Goal: Find specific page/section: Find specific page/section

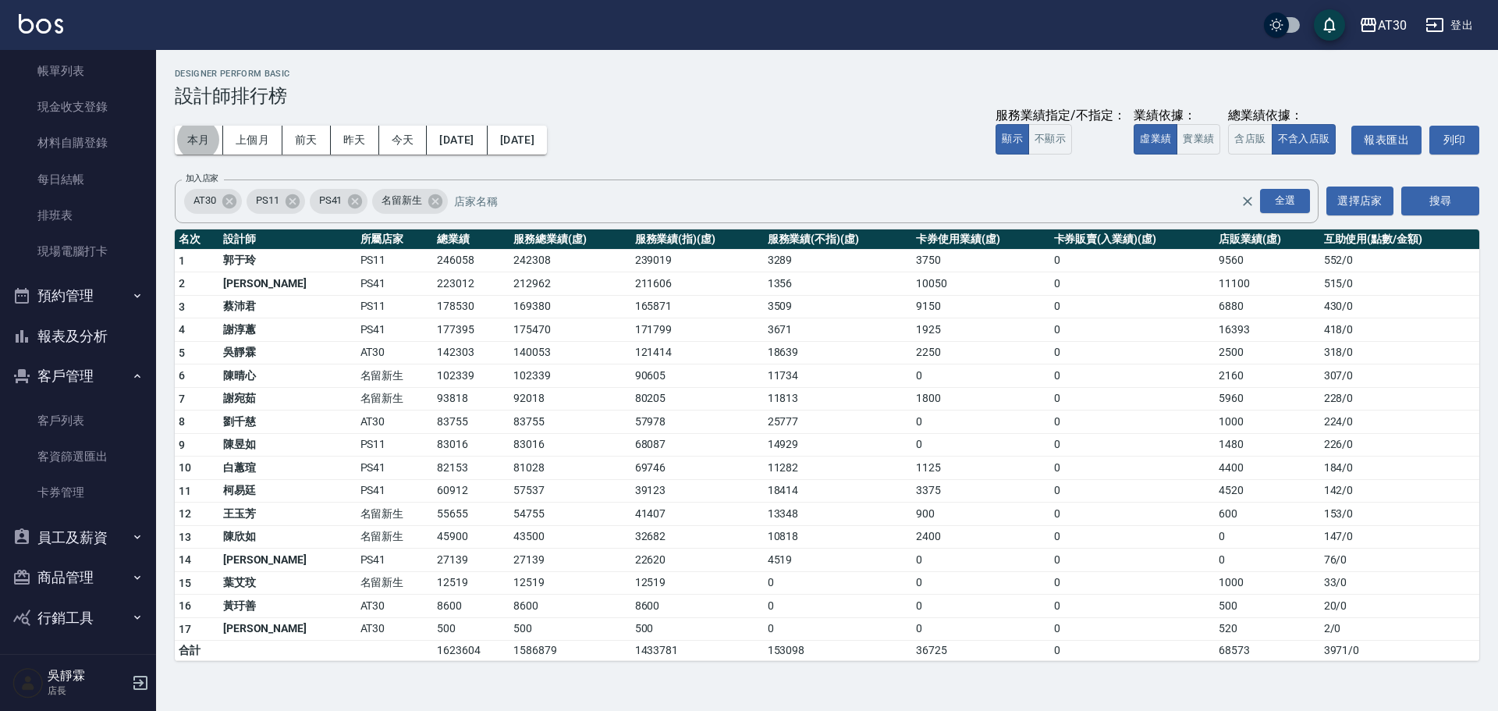
scroll to position [88, 0]
click at [122, 536] on button "員工及薪資" at bounding box center [78, 535] width 144 height 41
drag, startPoint x: 147, startPoint y: 507, endPoint x: 154, endPoint y: 569, distance: 62.0
click at [154, 569] on nav "櫃檯作業 打帳單 帳單列表 現金收支登錄 材料自購登錄 每日結帳 排班表 現場電腦打卡 預約管理 預約管理 單日預約紀錄 單週預約紀錄 報表及分析 報表目錄 …" at bounding box center [78, 352] width 156 height 604
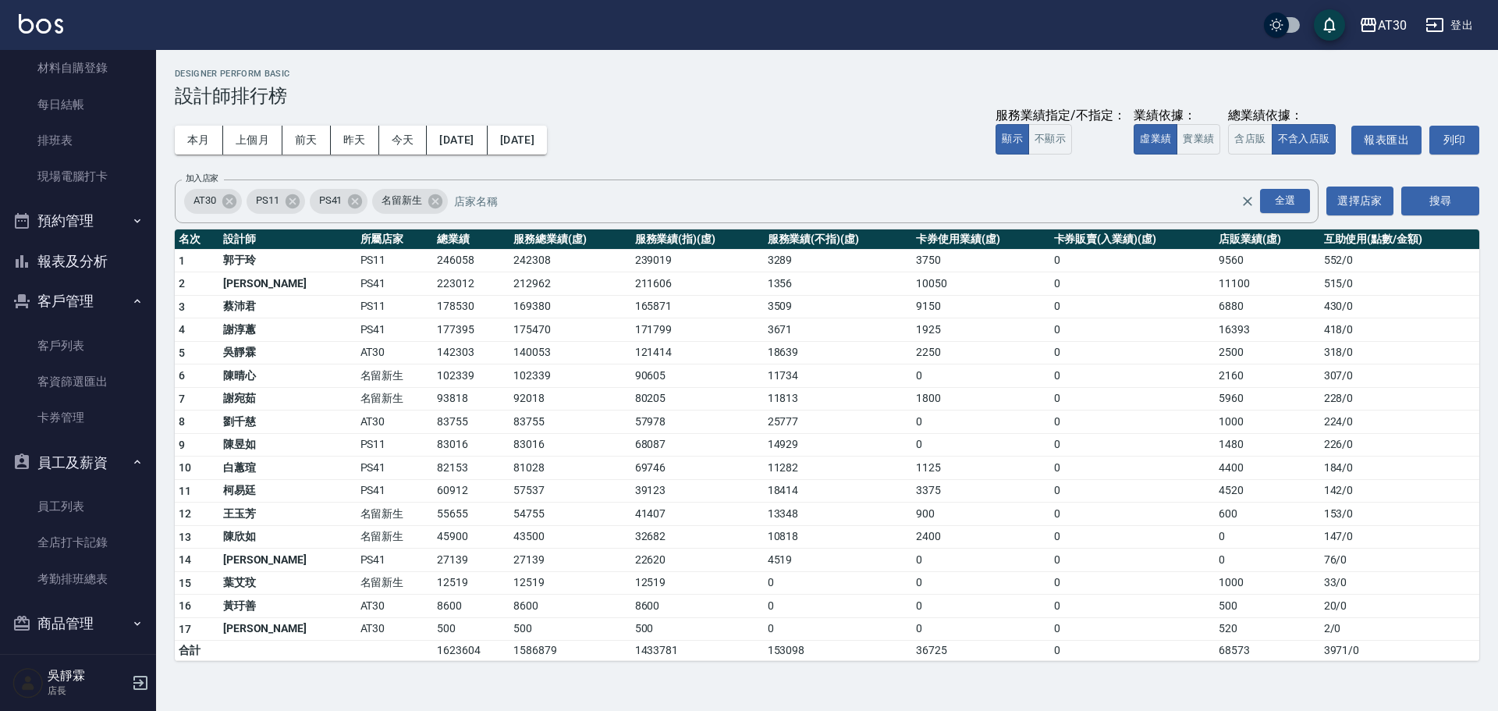
scroll to position [189, 0]
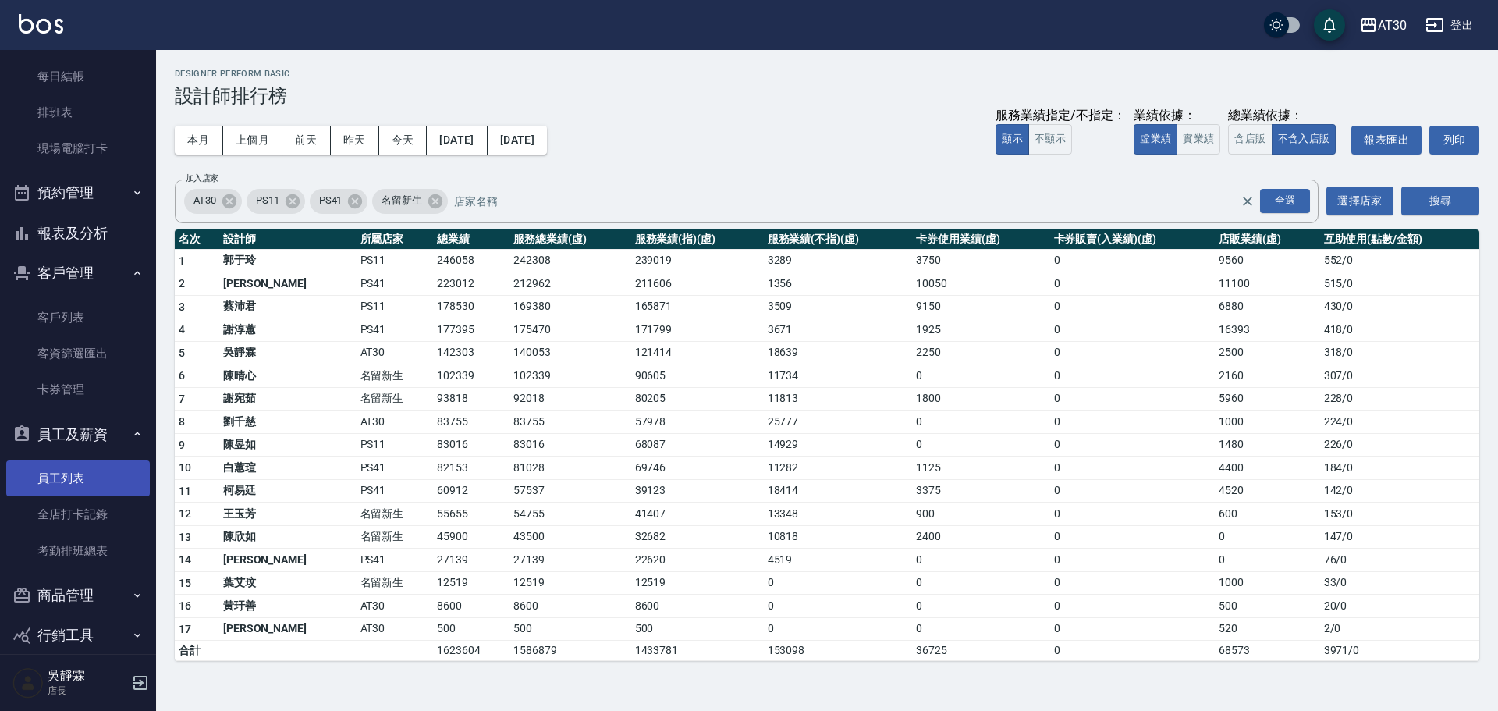
drag, startPoint x: 154, startPoint y: 526, endPoint x: 94, endPoint y: 473, distance: 80.1
click at [94, 473] on link "員工列表" at bounding box center [78, 478] width 144 height 36
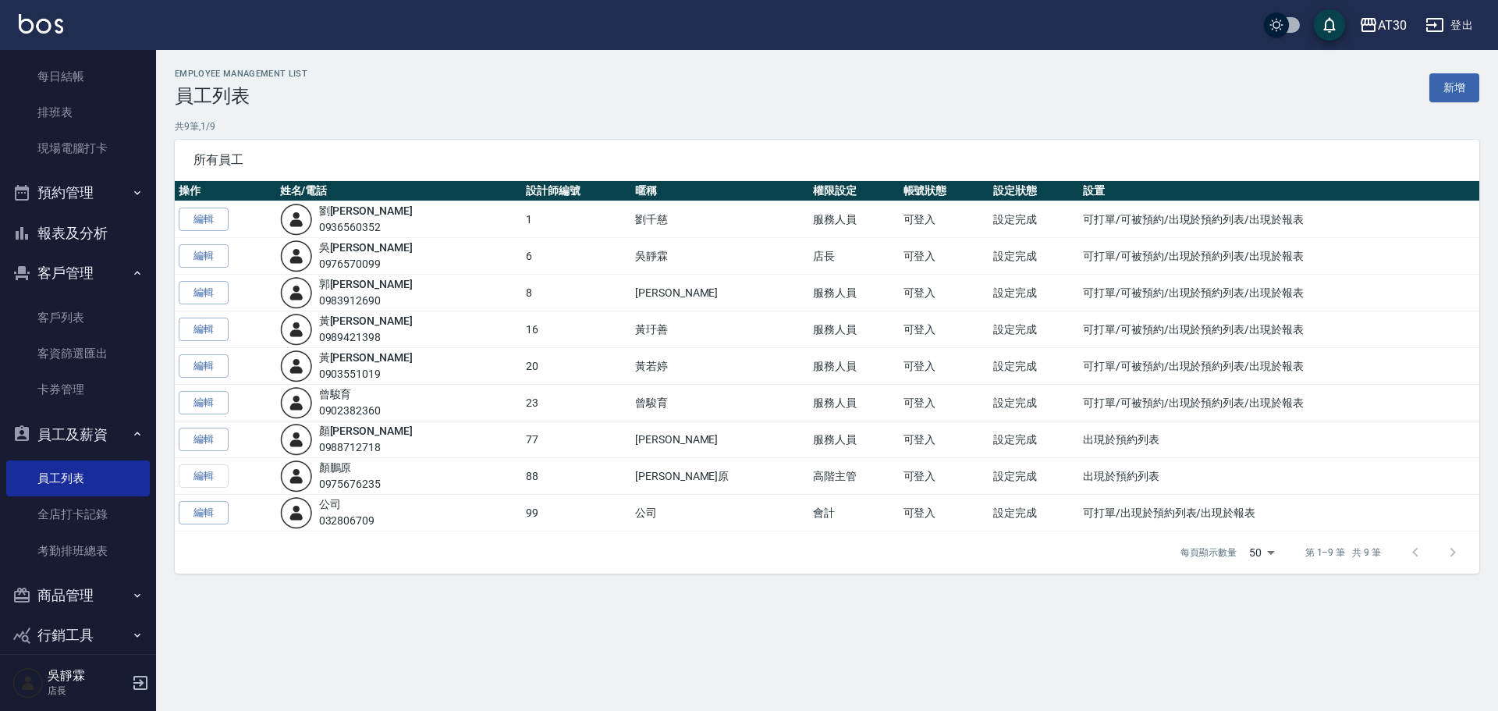
click at [132, 437] on icon "button" at bounding box center [137, 433] width 12 height 12
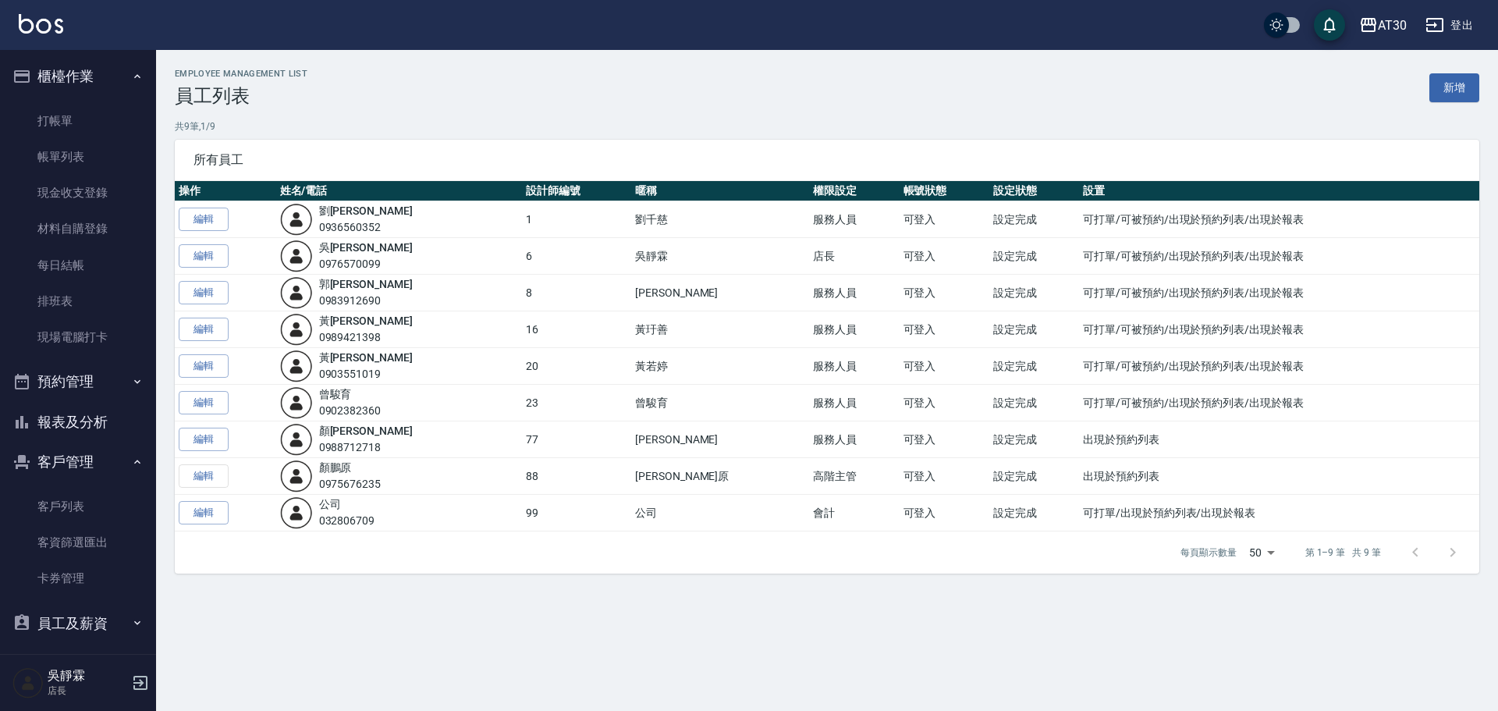
click at [115, 374] on button "預約管理" at bounding box center [78, 381] width 144 height 41
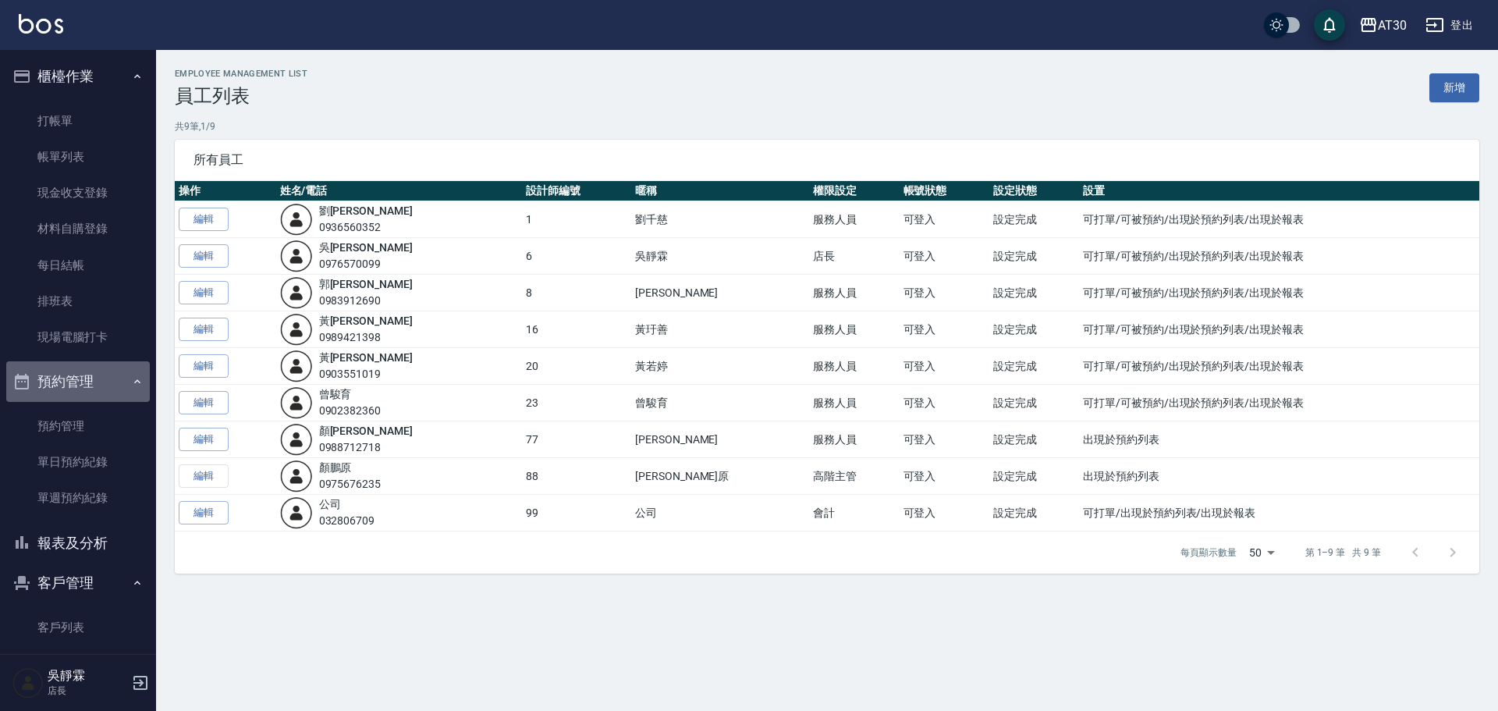
click at [115, 374] on button "預約管理" at bounding box center [78, 381] width 144 height 41
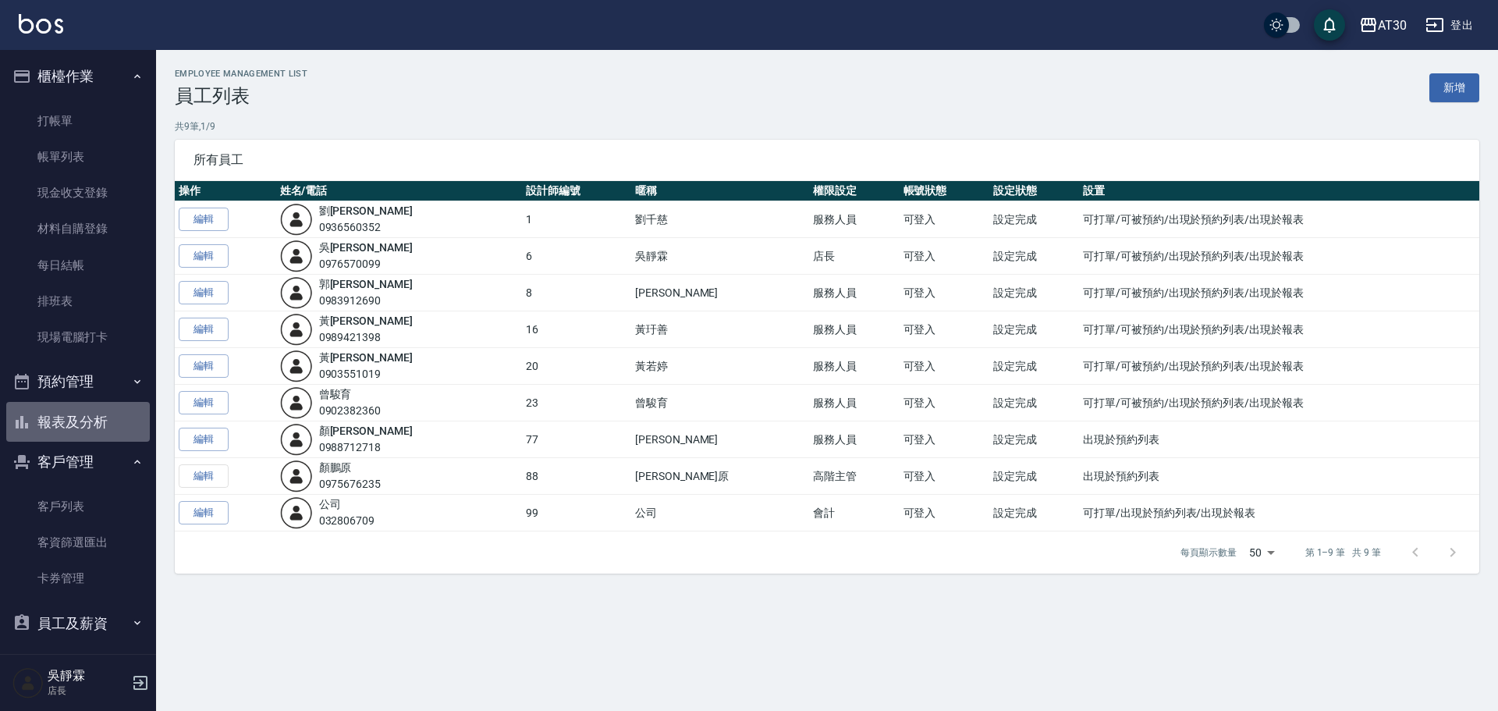
click at [127, 425] on button "報表及分析" at bounding box center [78, 422] width 144 height 41
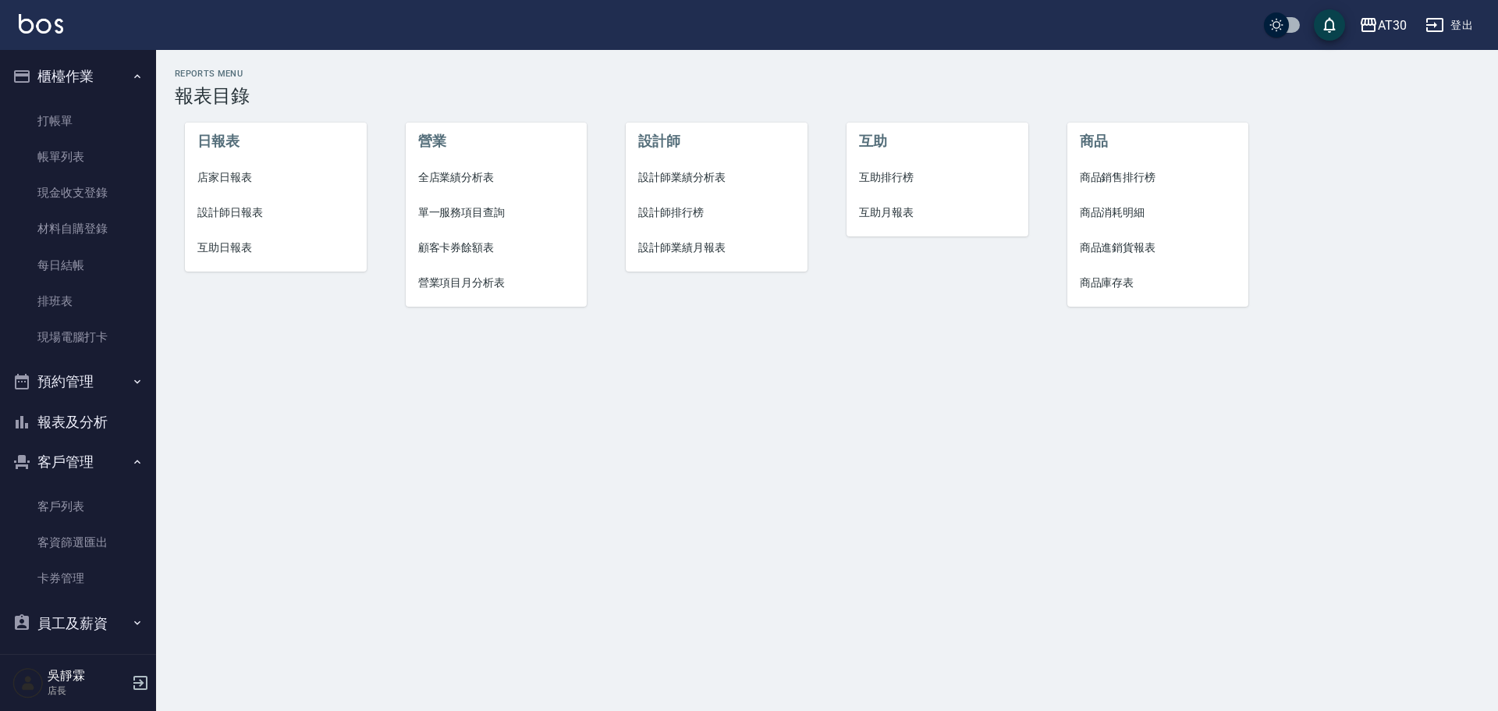
click at [878, 172] on span "互助排行榜" at bounding box center [937, 177] width 157 height 16
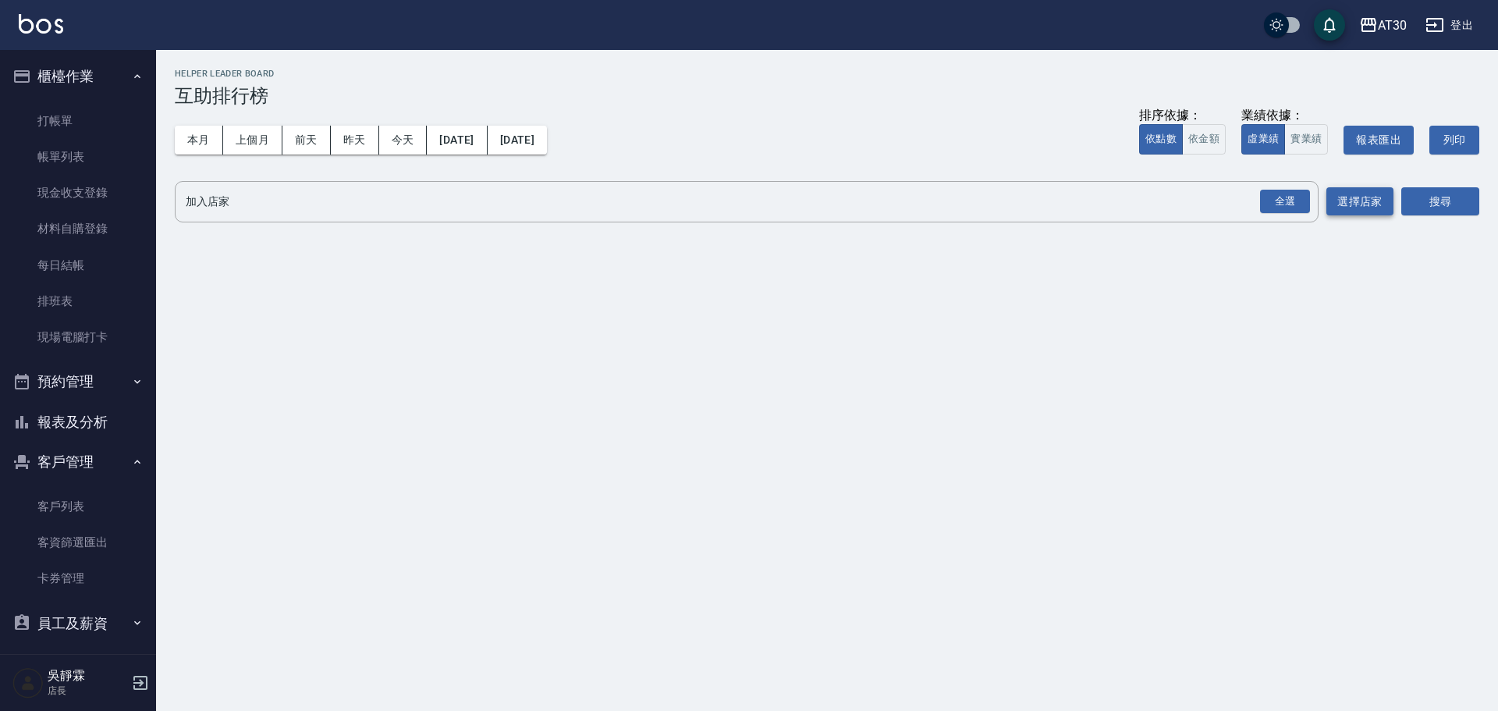
click at [1366, 187] on button "選擇店家" at bounding box center [1359, 201] width 67 height 29
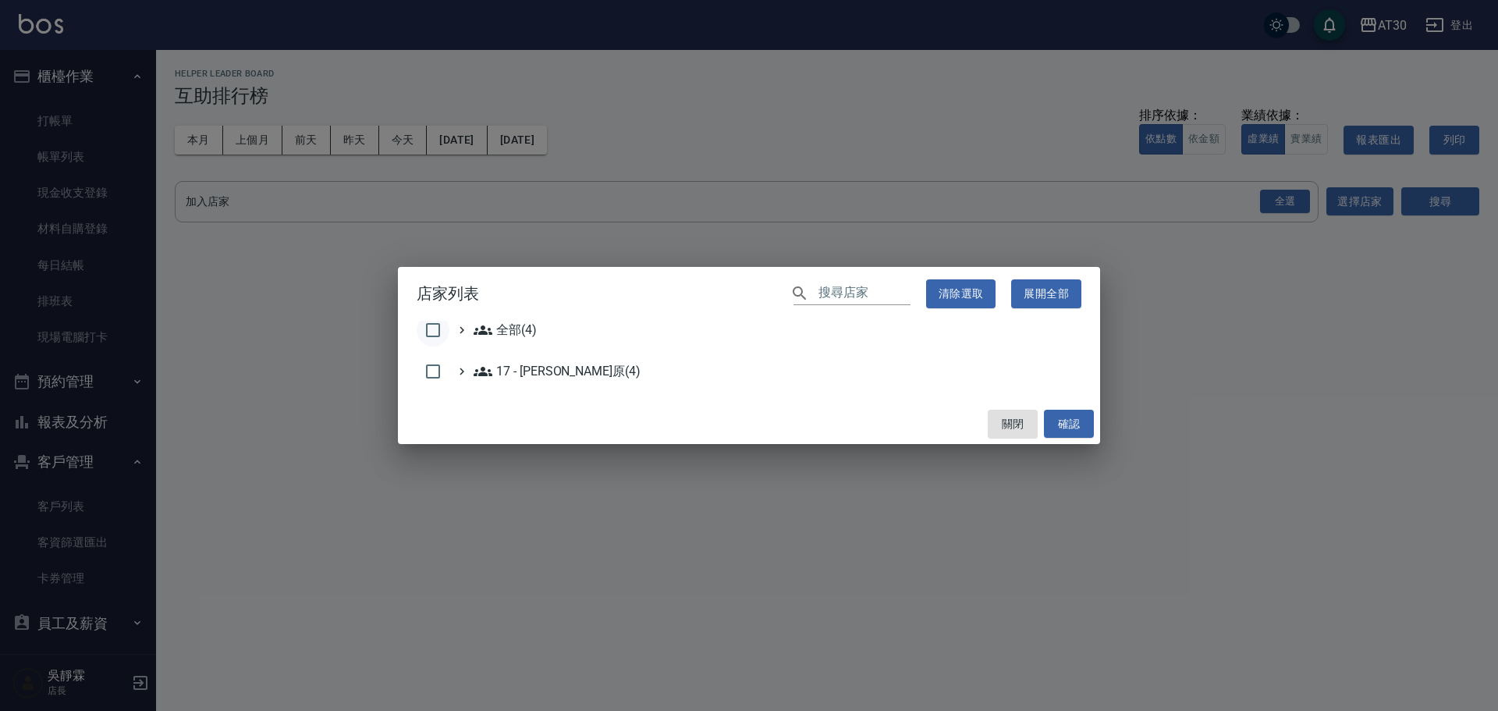
click at [438, 340] on input "checkbox" at bounding box center [432, 330] width 33 height 33
checkbox input "true"
click at [1075, 432] on button "確認" at bounding box center [1069, 423] width 50 height 29
checkbox input "false"
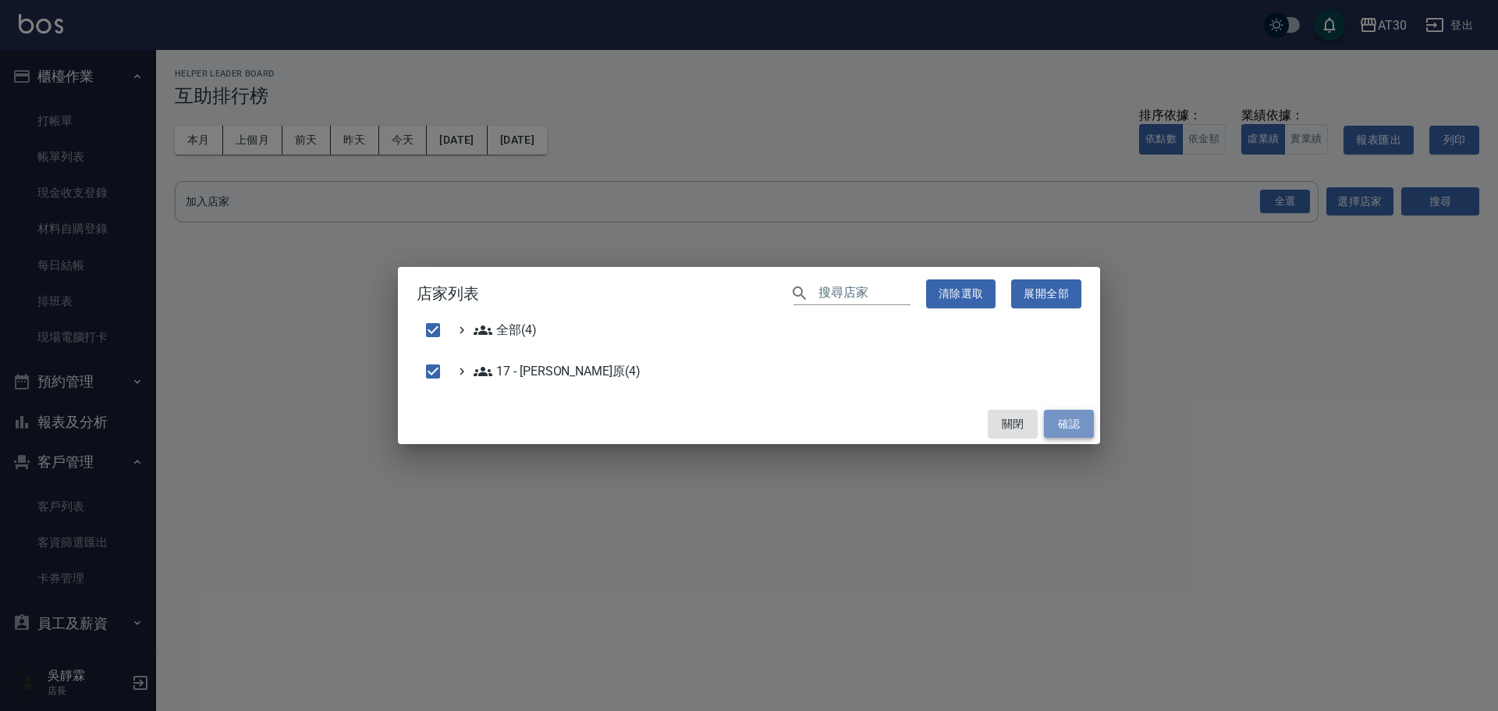
checkbox input "false"
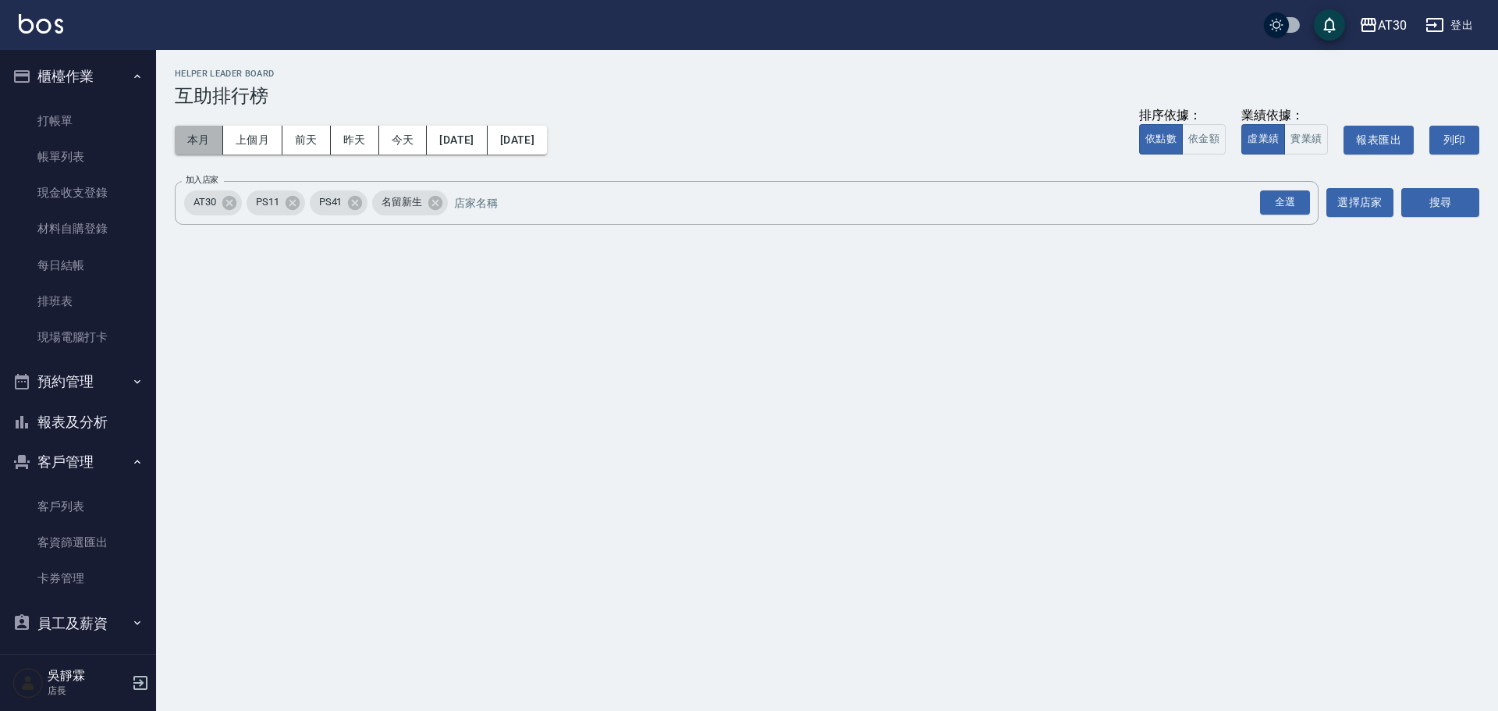
click at [203, 146] on button "本月" at bounding box center [199, 140] width 48 height 29
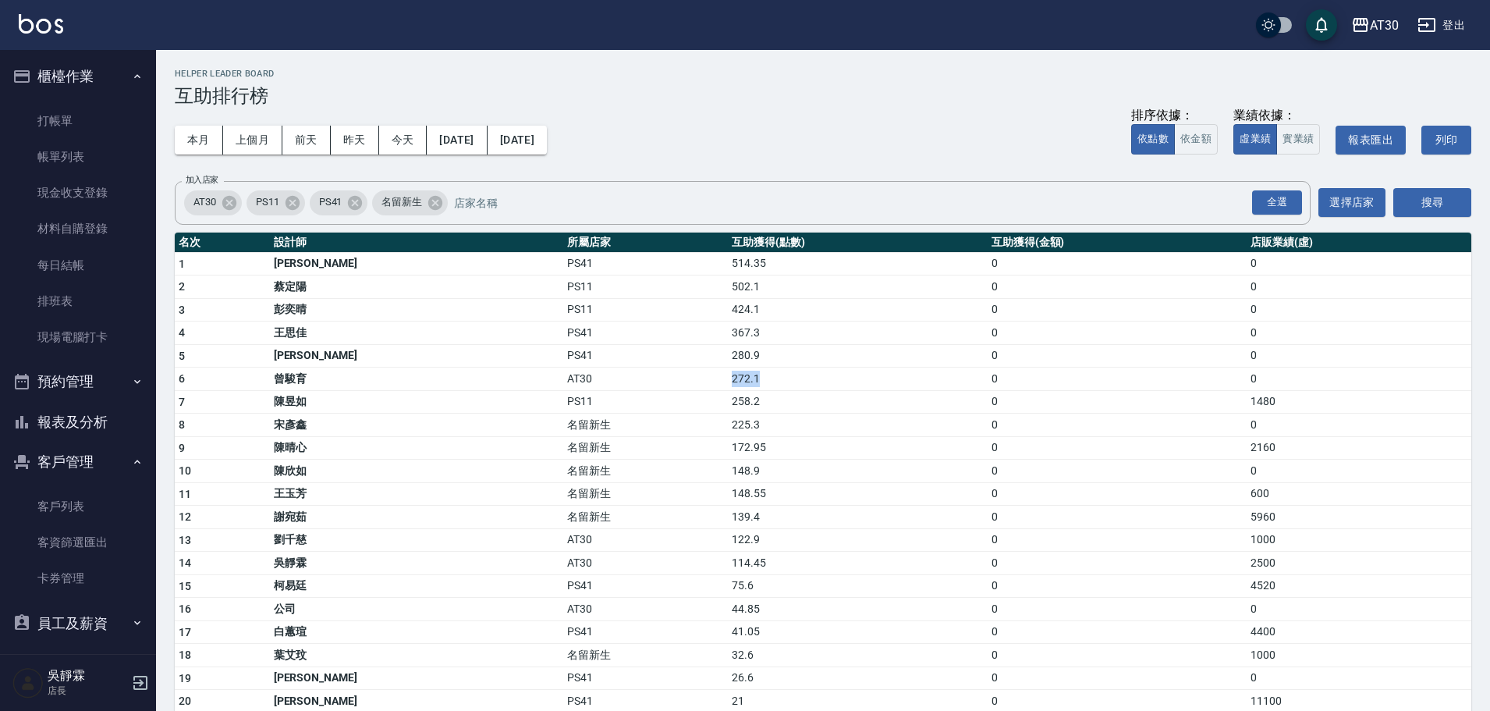
drag, startPoint x: 612, startPoint y: 378, endPoint x: 683, endPoint y: 384, distance: 71.2
click at [683, 384] on tr "6 [PERSON_NAME]育 AT30 272.1 0 0" at bounding box center [823, 378] width 1296 height 23
click at [994, 94] on h3 "互助排行榜" at bounding box center [823, 96] width 1296 height 22
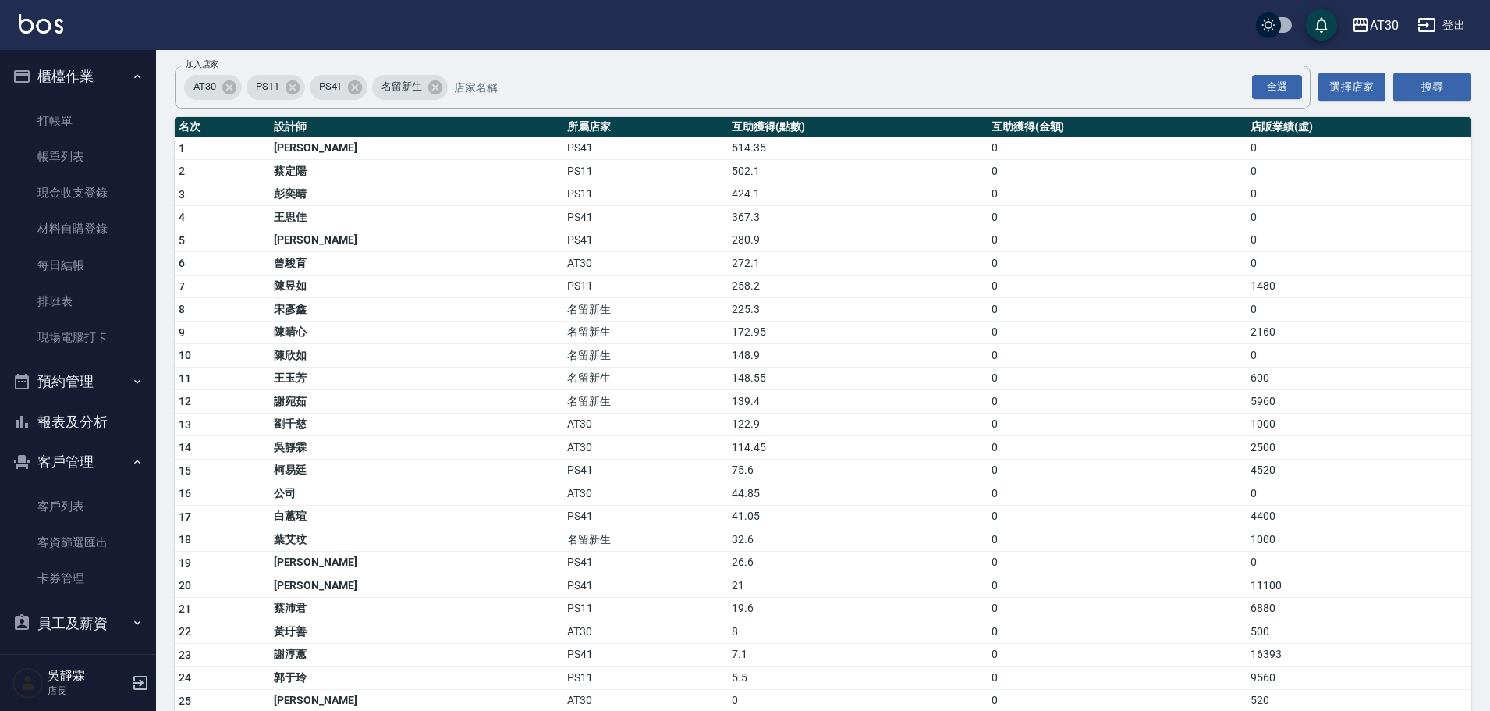
scroll to position [98, 0]
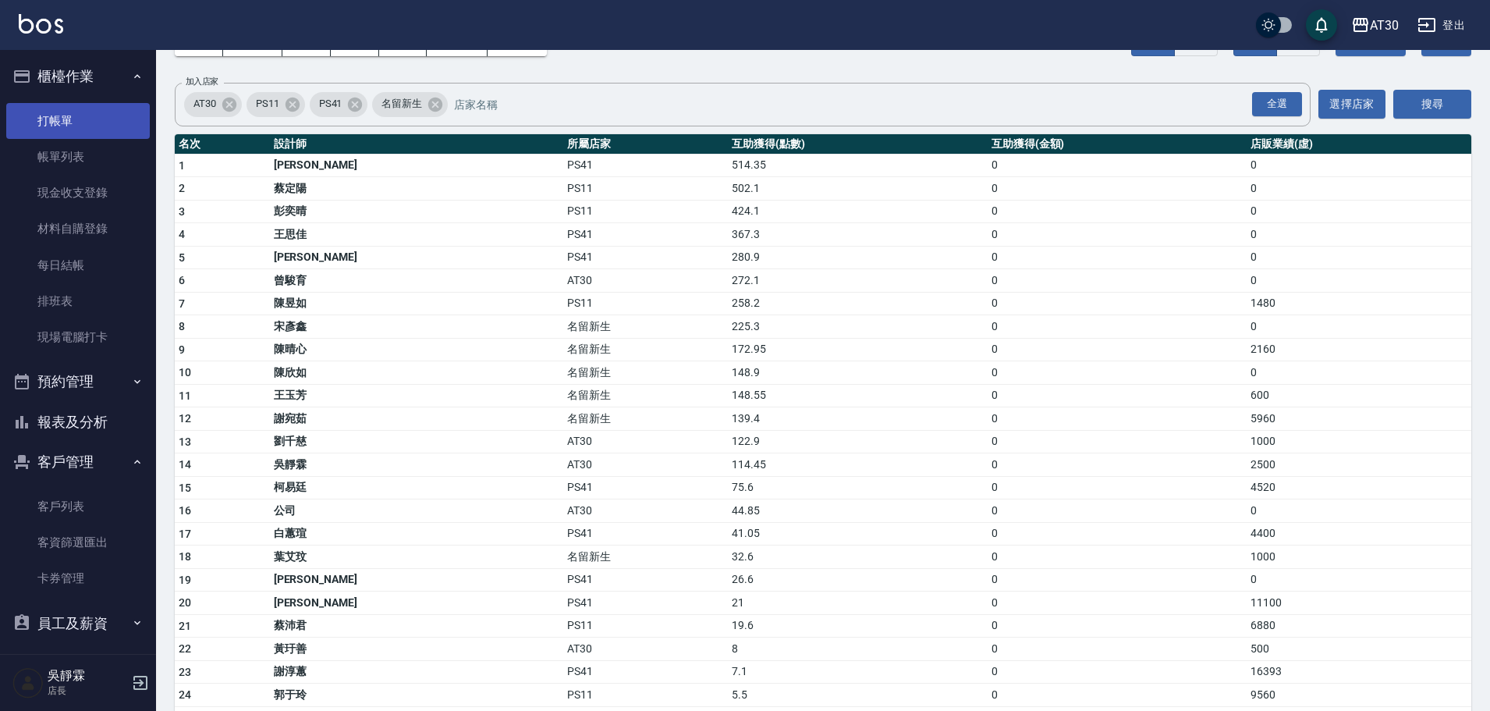
click at [88, 132] on link "打帳單" at bounding box center [78, 121] width 144 height 36
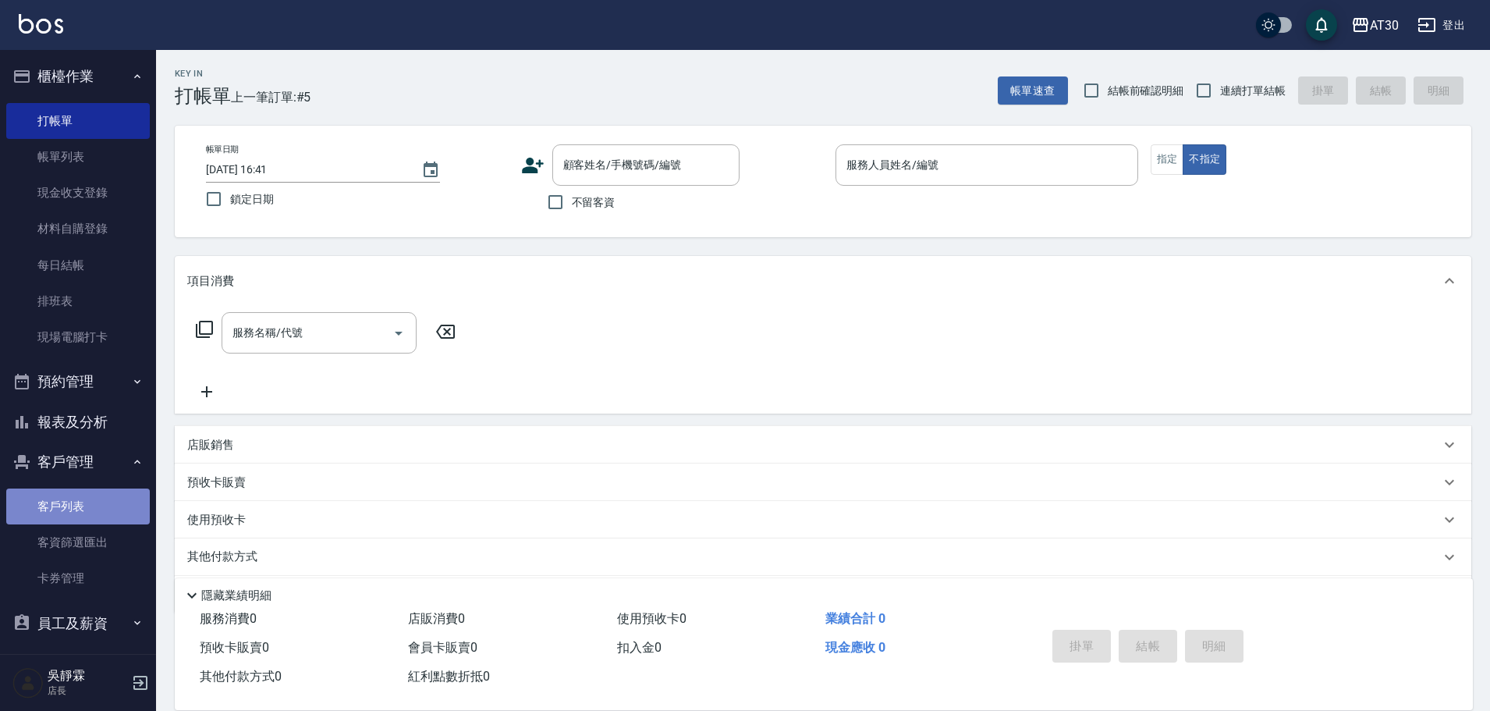
click at [88, 516] on link "客戶列表" at bounding box center [78, 506] width 144 height 36
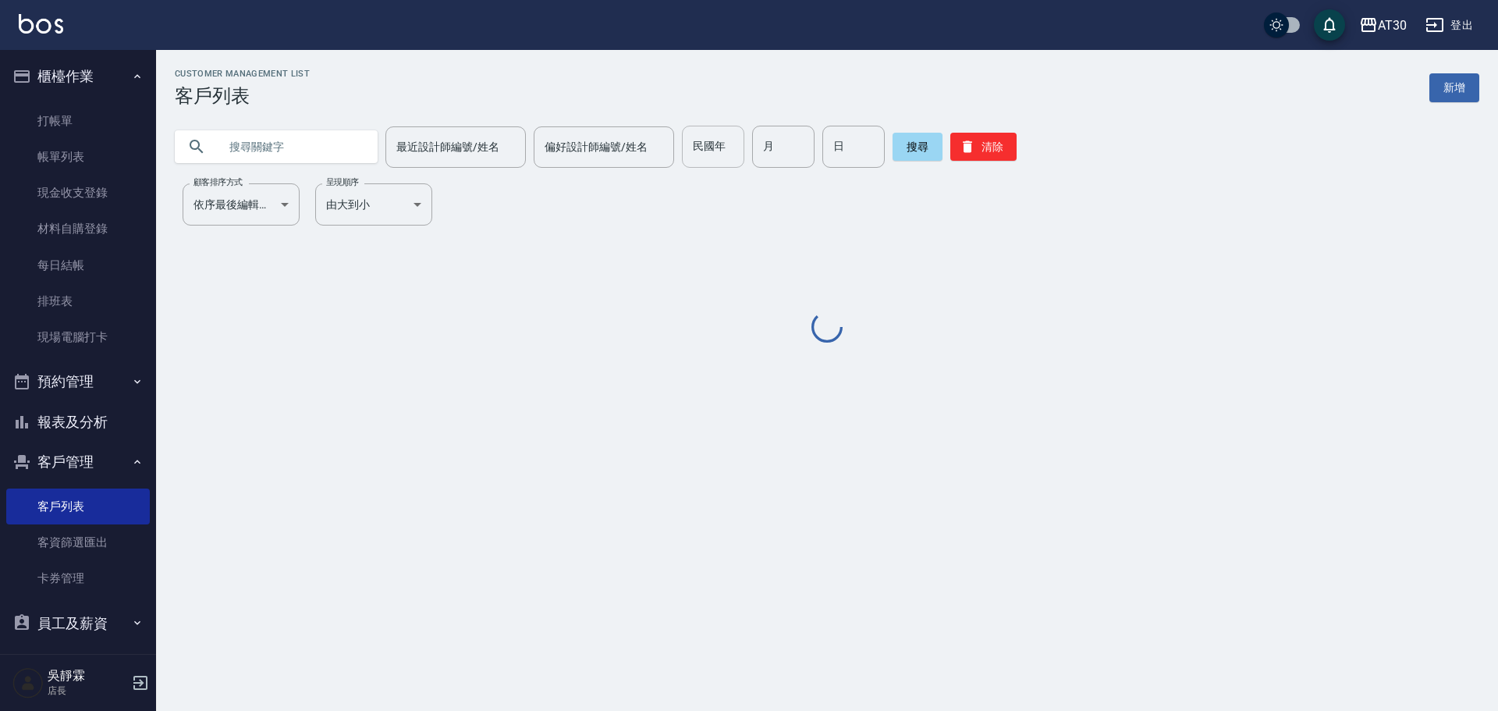
click at [686, 154] on input "民國年" at bounding box center [713, 147] width 62 height 42
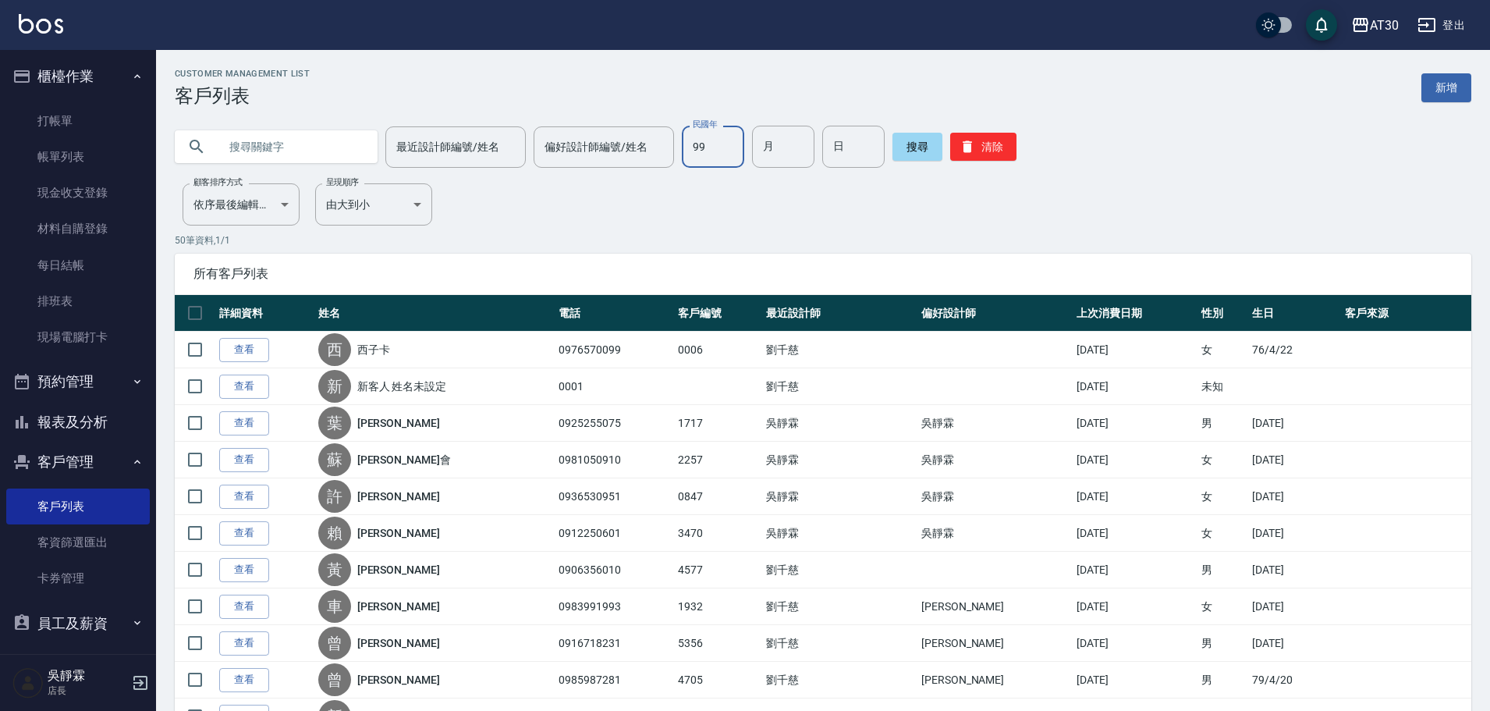
type input "99"
type input "03"
type input "27"
